Goal: Information Seeking & Learning: Learn about a topic

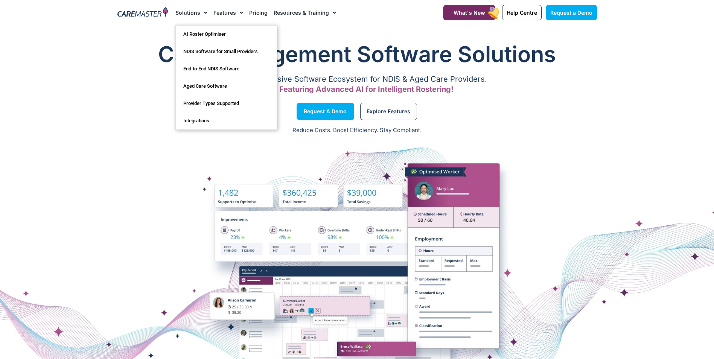
click at [192, 13] on link "Solutions" at bounding box center [191, 12] width 32 height 25
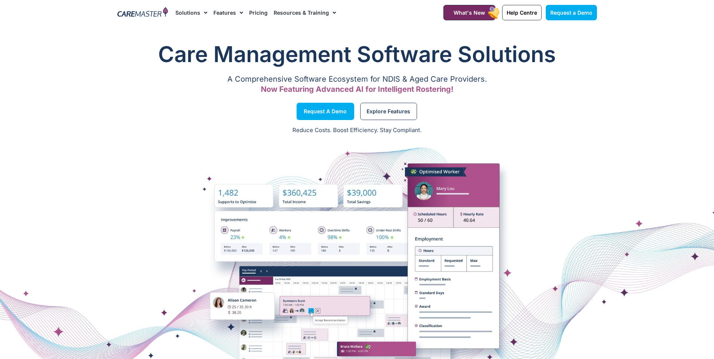
click at [192, 12] on link "Solutions" at bounding box center [191, 12] width 32 height 25
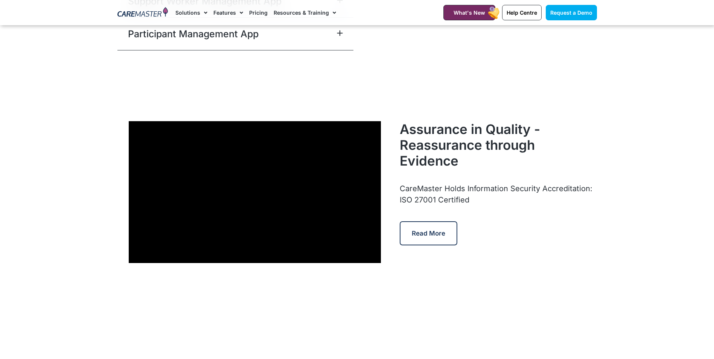
scroll to position [1883, 0]
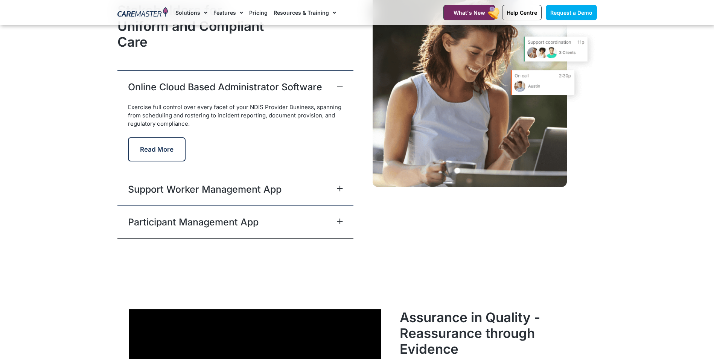
click at [256, 225] on link "Participant Management App" at bounding box center [193, 222] width 131 height 14
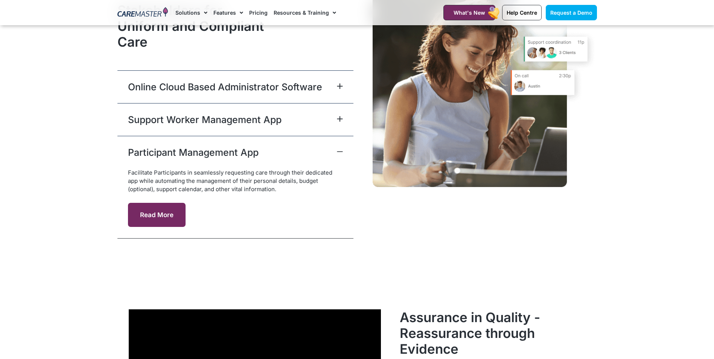
click at [168, 212] on button "Read More" at bounding box center [157, 215] width 58 height 24
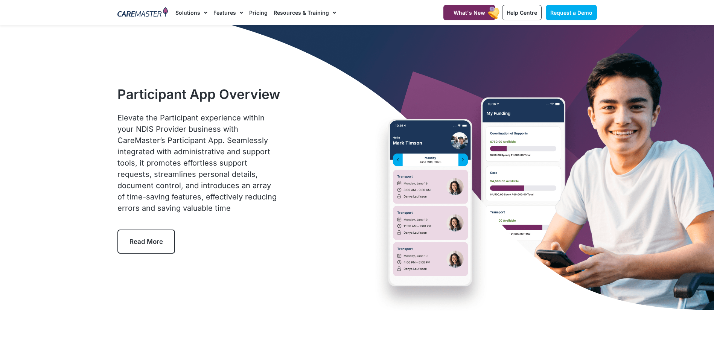
click at [154, 250] on link "Read More" at bounding box center [146, 242] width 58 height 24
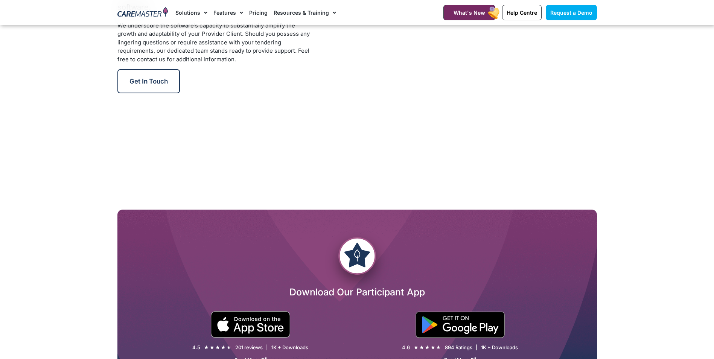
scroll to position [1105, 0]
